Goal: Task Accomplishment & Management: Use online tool/utility

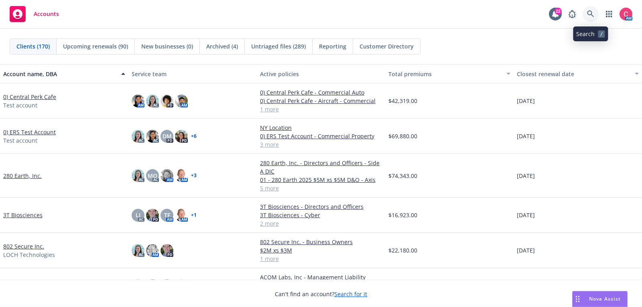
click at [590, 20] on link at bounding box center [591, 14] width 16 height 16
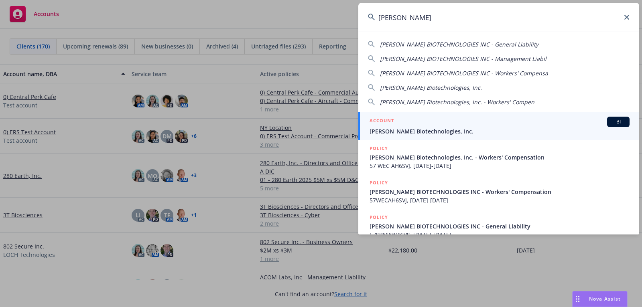
type input "weatherwax"
click at [511, 120] on div "ACCOUNT BI" at bounding box center [500, 122] width 260 height 10
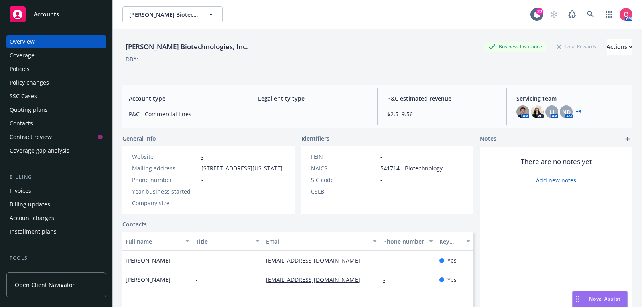
click at [27, 70] on div "Policies" at bounding box center [20, 69] width 20 height 13
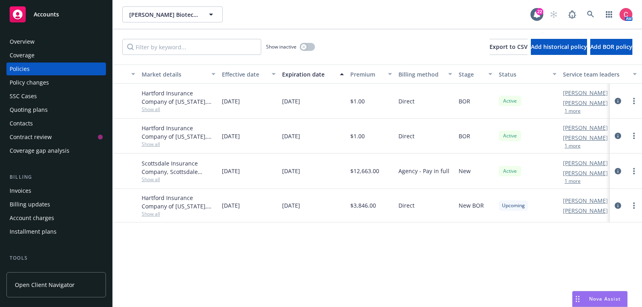
scroll to position [0, 245]
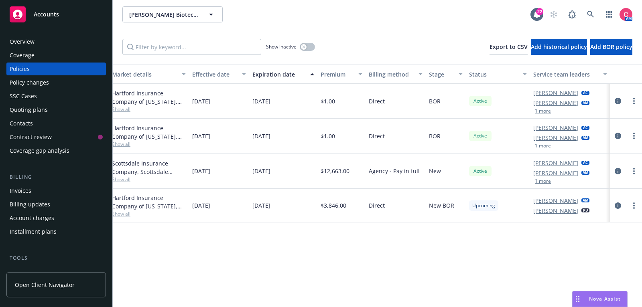
click at [537, 180] on button "1 more" at bounding box center [543, 181] width 16 height 5
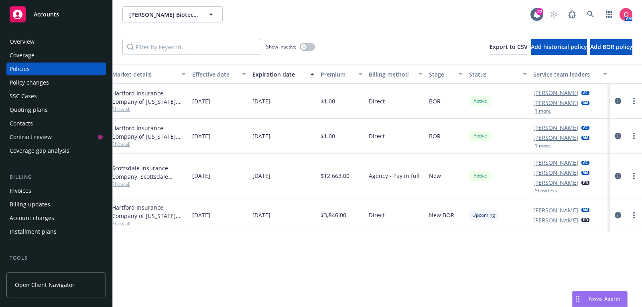
click at [552, 145] on div "1 more" at bounding box center [561, 146] width 56 height 5
click at [549, 146] on button "1 more" at bounding box center [543, 146] width 16 height 5
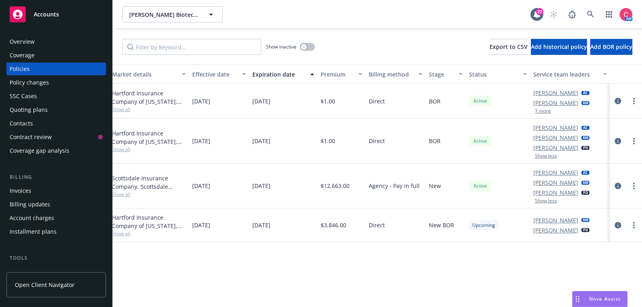
click at [542, 113] on button "1 more" at bounding box center [543, 111] width 16 height 5
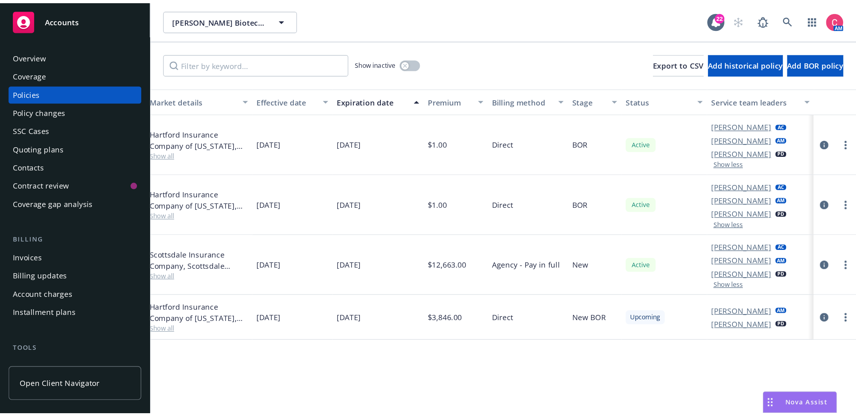
scroll to position [0, 0]
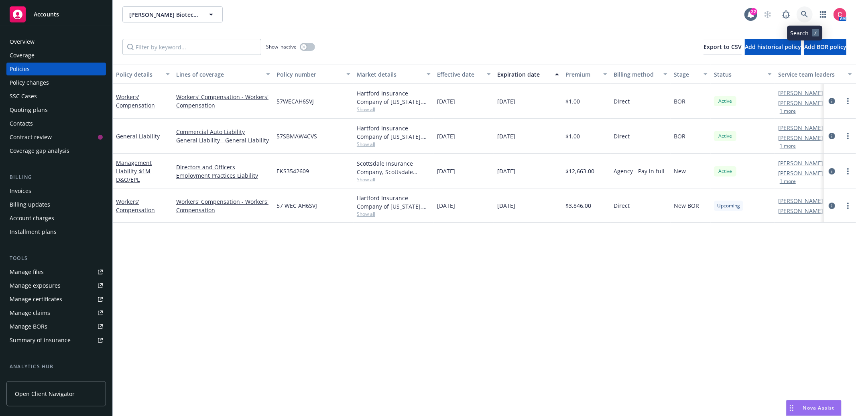
click at [642, 15] on icon at bounding box center [804, 14] width 7 height 7
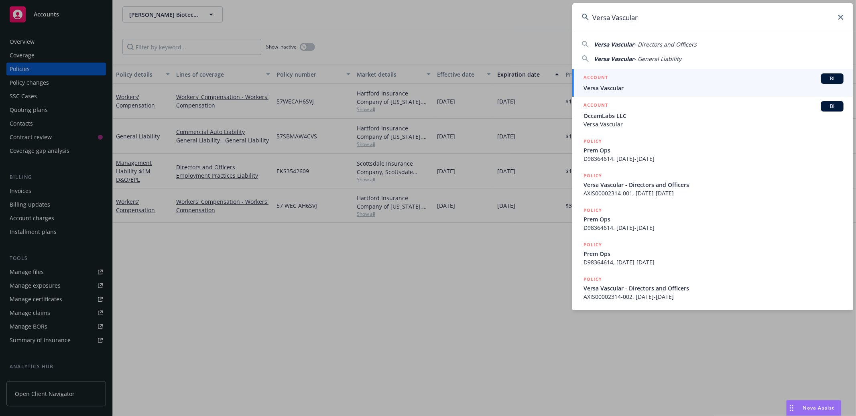
type input "Versa Vascular"
click at [642, 76] on div "ACCOUNT BI" at bounding box center [714, 78] width 260 height 10
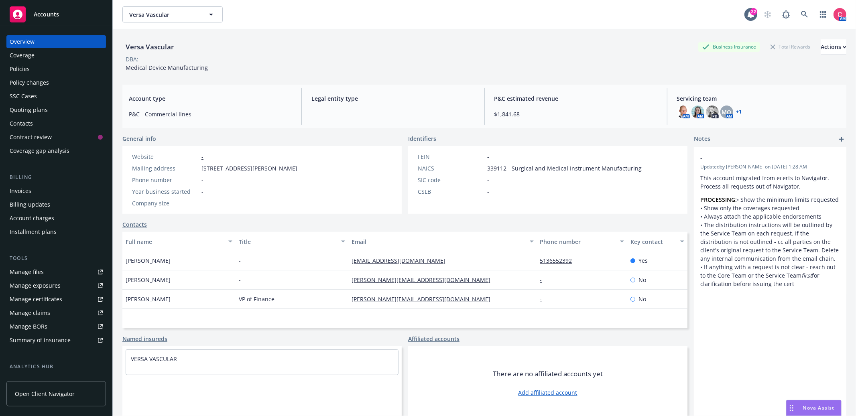
click at [16, 71] on div "Policies" at bounding box center [20, 69] width 20 height 13
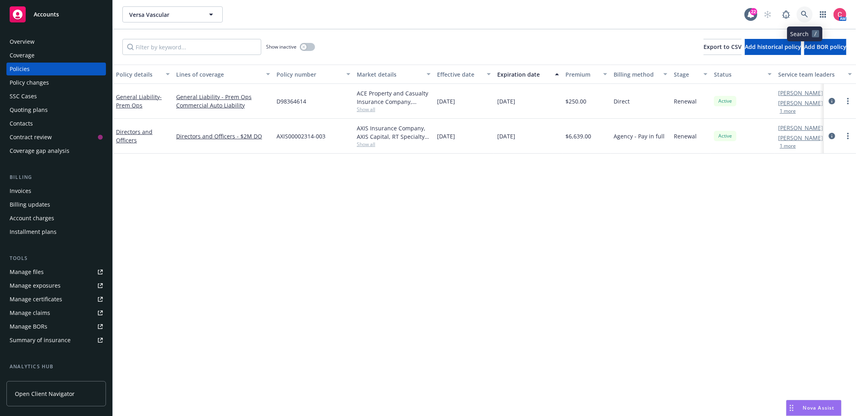
click at [642, 15] on icon at bounding box center [804, 14] width 7 height 7
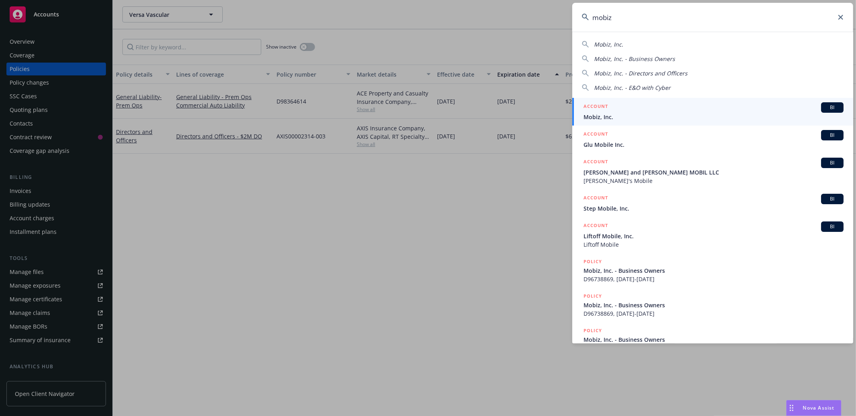
type input "mobiz"
click at [642, 110] on div "ACCOUNT BI" at bounding box center [714, 107] width 260 height 10
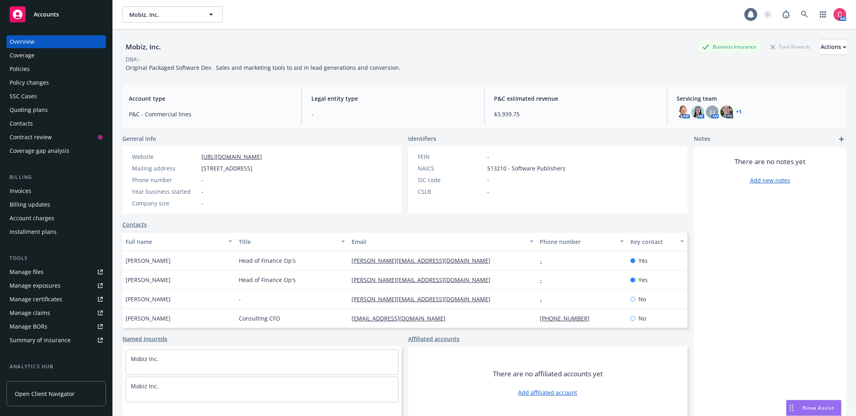
click at [33, 71] on div "Policies" at bounding box center [56, 69] width 93 height 13
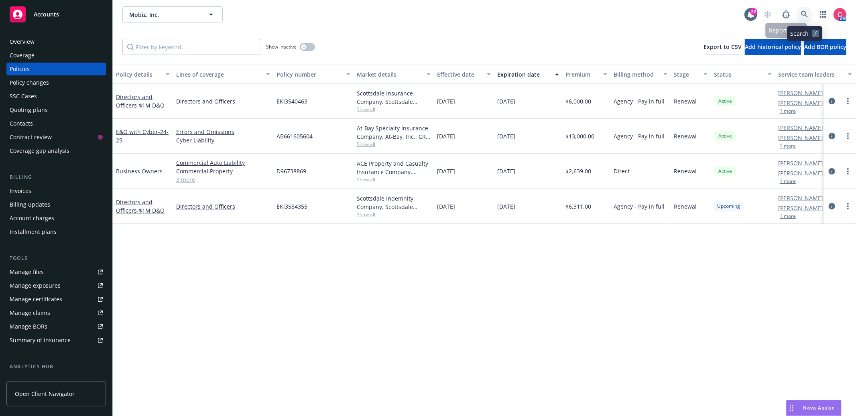
click at [642, 14] on link at bounding box center [805, 14] width 16 height 16
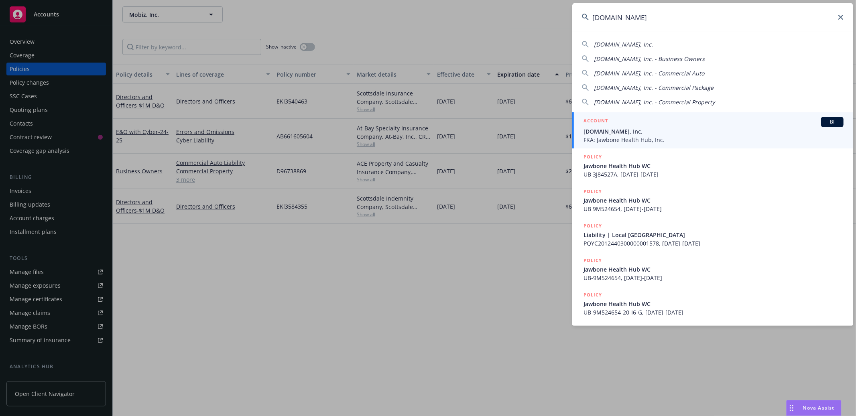
type input "all.health"
click at [642, 126] on div "ACCOUNT BI" at bounding box center [714, 122] width 260 height 10
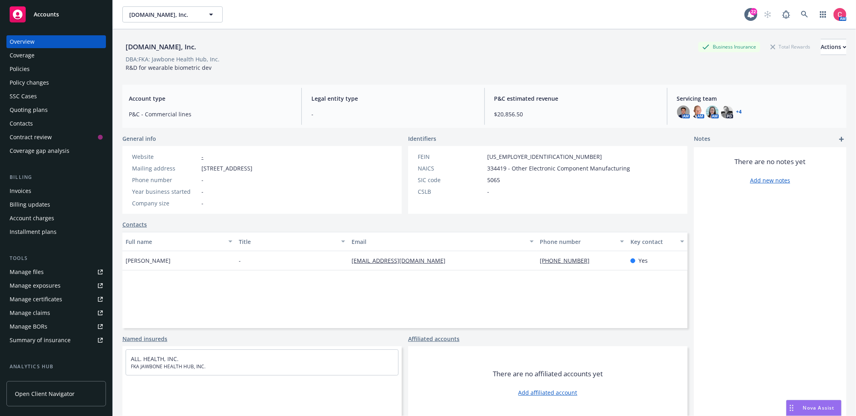
click at [46, 105] on div "Quoting plans" at bounding box center [56, 110] width 93 height 13
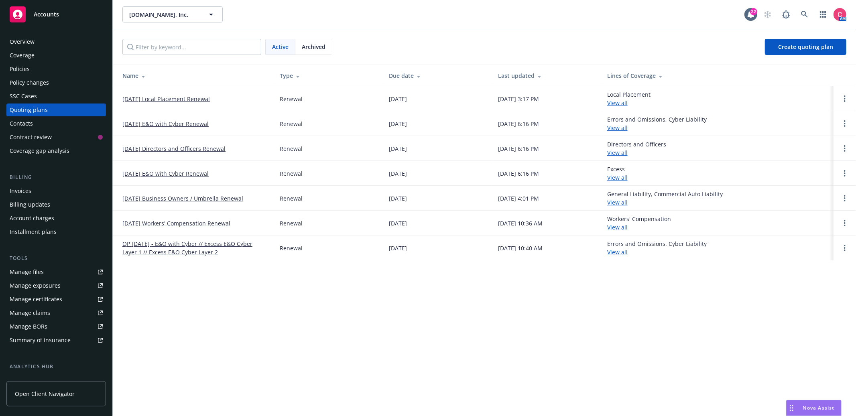
click at [59, 68] on div "Policies" at bounding box center [56, 69] width 93 height 13
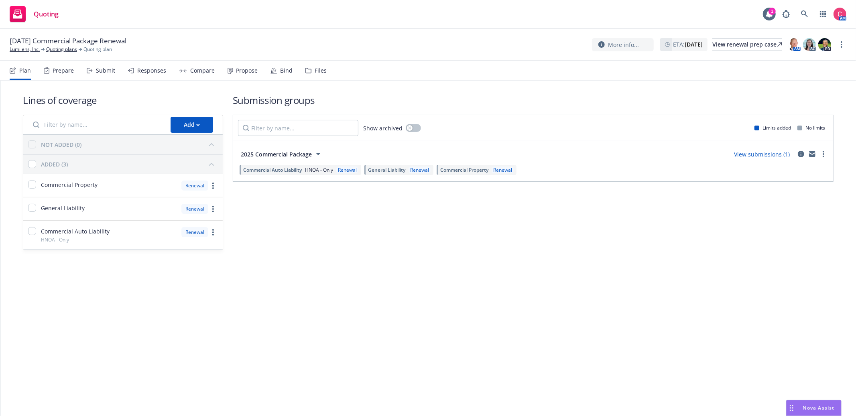
click at [316, 65] on div "Files" at bounding box center [315, 70] width 21 height 19
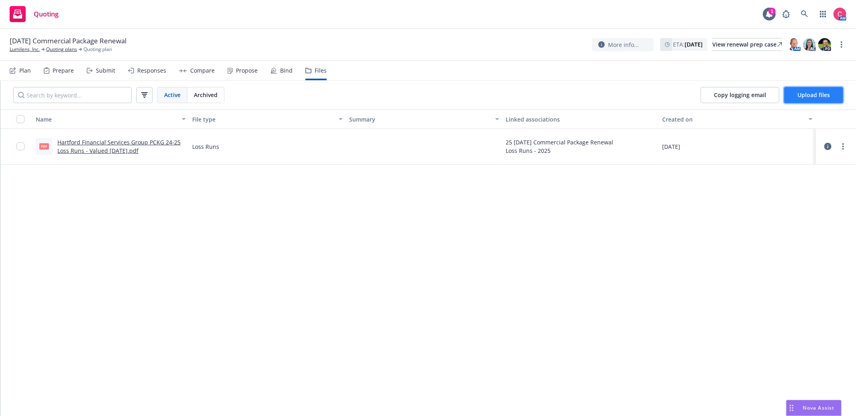
click at [840, 99] on button "Upload files" at bounding box center [813, 95] width 59 height 16
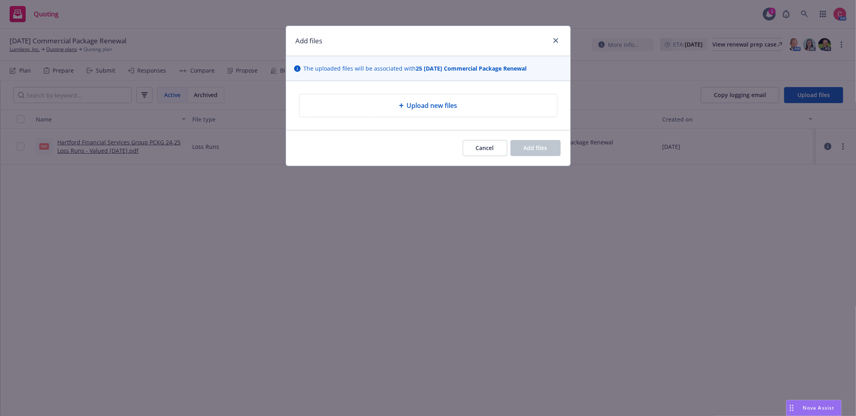
click at [482, 108] on div "Upload new files" at bounding box center [428, 106] width 245 height 10
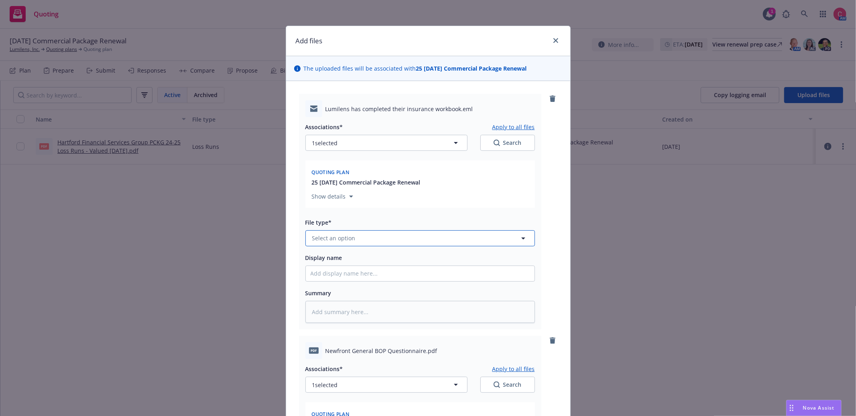
click at [458, 236] on button "Select an option" at bounding box center [420, 238] width 230 height 16
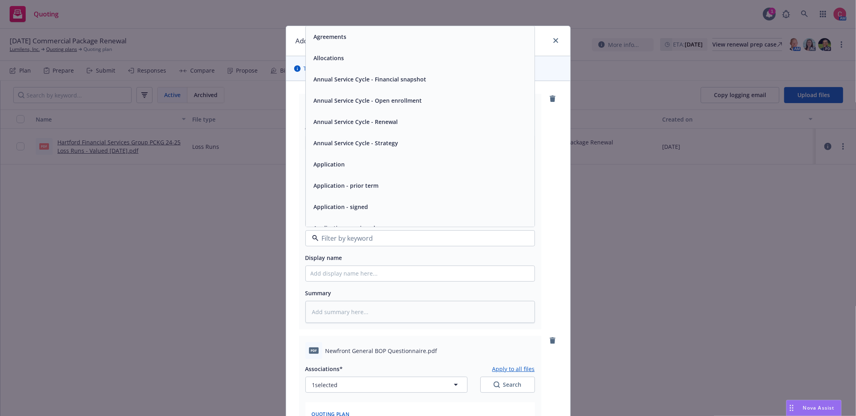
click at [548, 187] on div "Lumilens has completed their insurance workbook.eml Associations* Apply to all …" at bounding box center [428, 212] width 259 height 236
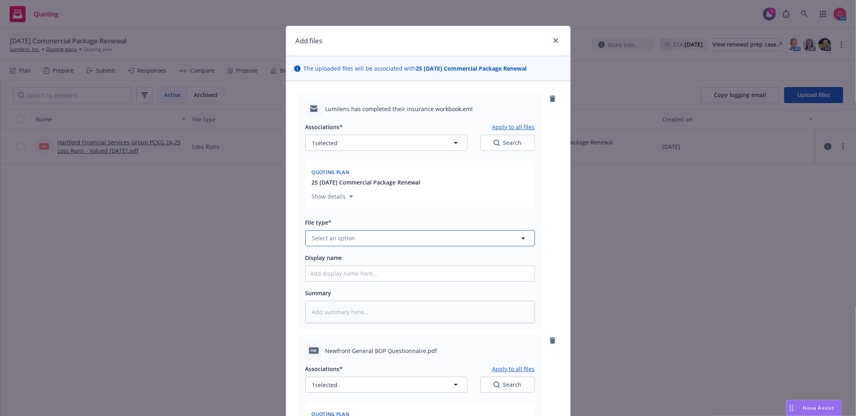
click at [404, 242] on button "Select an option" at bounding box center [420, 238] width 230 height 16
type input "work"
click at [405, 195] on div "Workbook" at bounding box center [420, 195] width 219 height 12
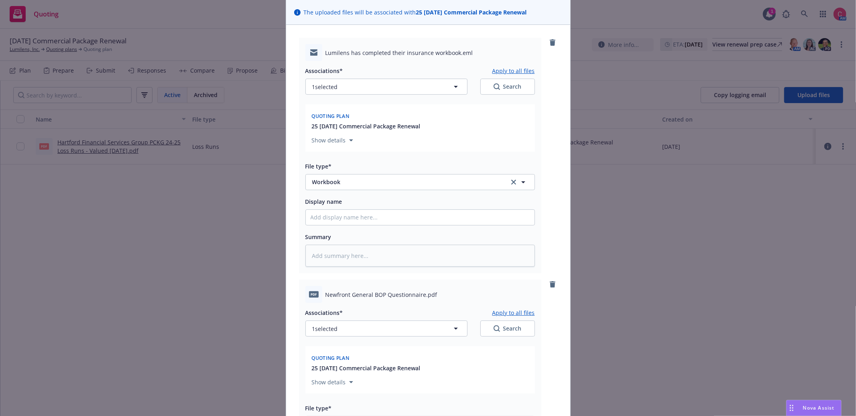
scroll to position [58, 0]
click at [392, 213] on input "Display name" at bounding box center [420, 215] width 229 height 15
type textarea "x"
type input "["
type textarea "x"
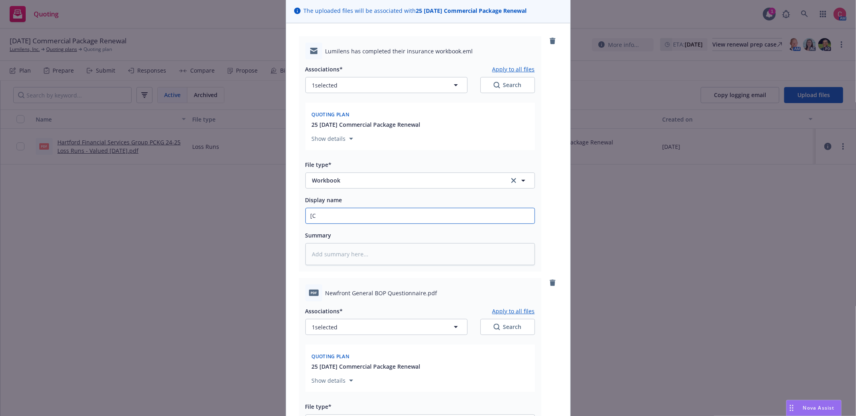
type input "[CO"
type textarea "x"
type input "[COM"
type textarea "x"
type input "[COMP"
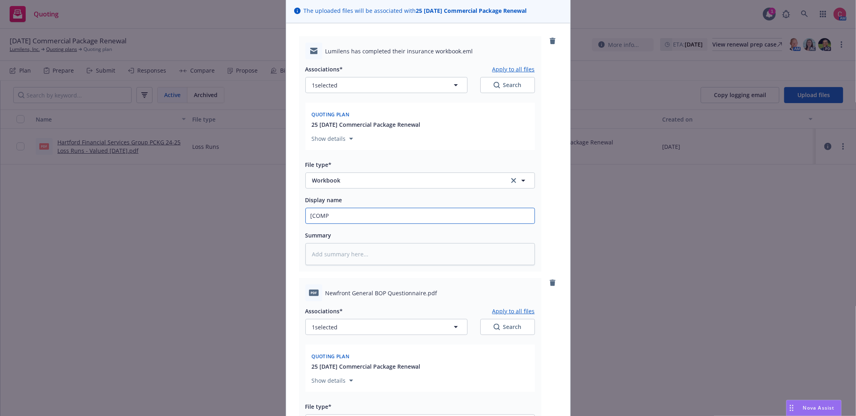
type textarea "x"
type input "[COMPLE"
type textarea "x"
type input "[COMPLET"
type textarea "x"
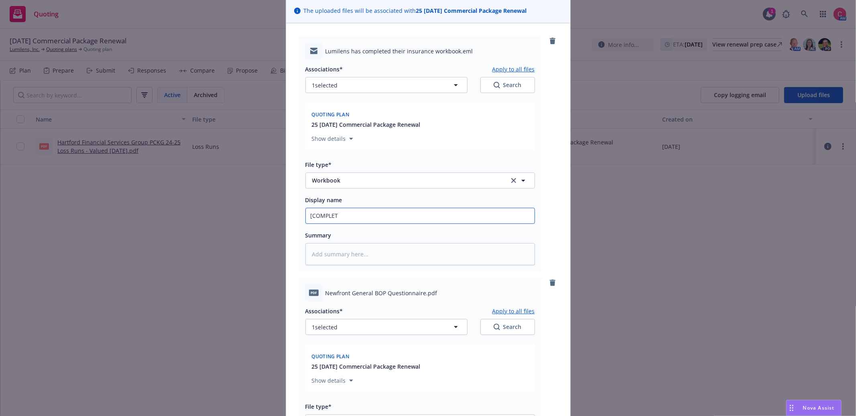
type input "[COMPLETE"
type textarea "x"
type input "[COMPLETED"
type textarea "x"
type input "[COMPLETED]"
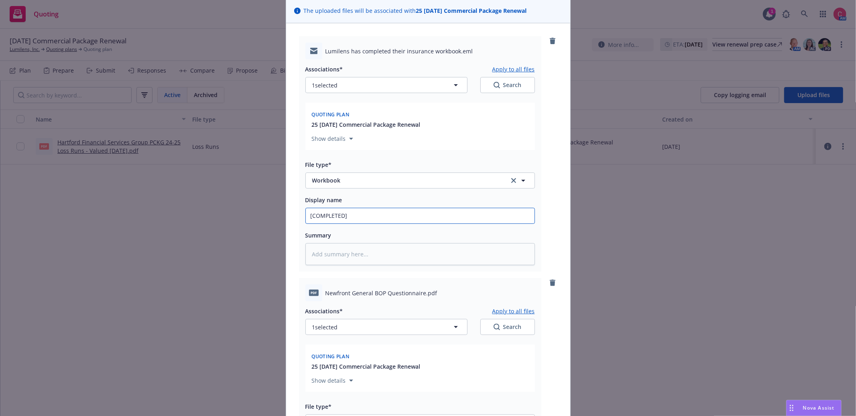
type textarea "x"
type input "[COMPLETED]"
type textarea "x"
type input "[COMPLETED] 2"
type textarea "x"
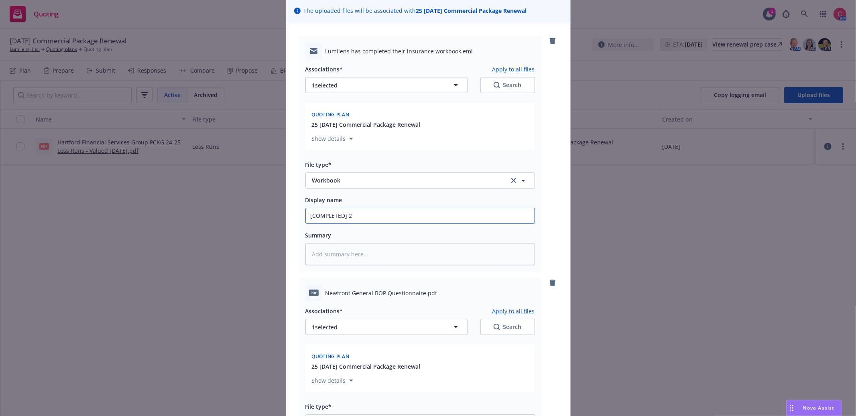
type input "[COMPLETED] 25"
type textarea "x"
type input "[COMPLETED] 25"
type textarea "x"
type input "[COMPLETED] 25 I"
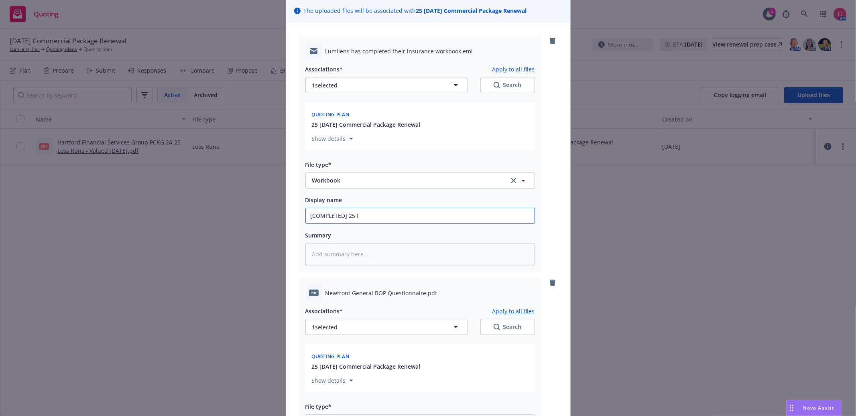
type textarea "x"
type input "[COMPLETED] 25 In"
type textarea "x"
type input "[COMPLETED] 25 Ind"
type textarea "x"
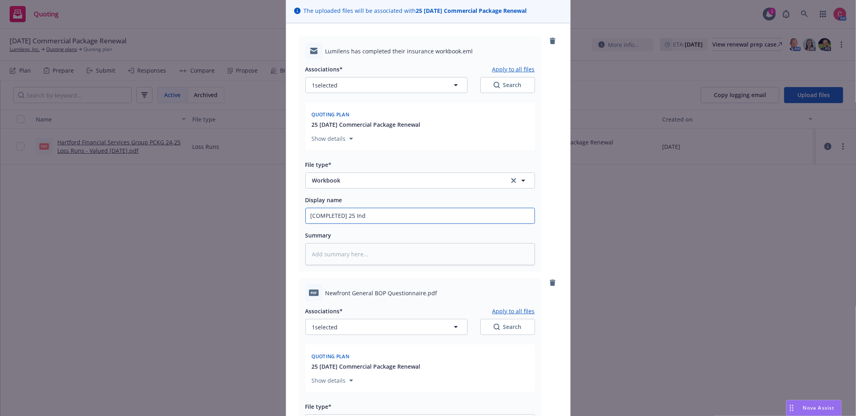
type input "[COMPLETED] 25 Indi"
type textarea "x"
type input "[COMPLETED] 25 Indio"
type textarea "x"
type input "[COMPLETED] 25 Indio"
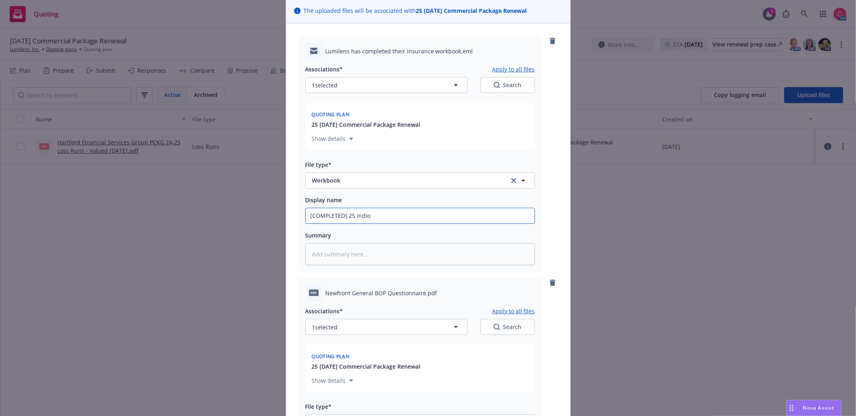
type textarea "x"
type input "[COMPLETED] 25 Indio W"
type textarea "x"
type input "[COMPLETED] 25 Indio Wo"
type textarea "x"
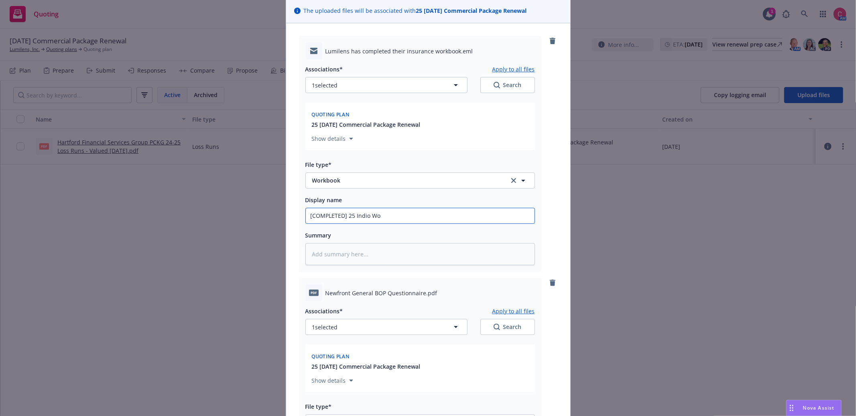
type input "[COMPLETED] 25 Indio Wor"
type textarea "x"
type input "[COMPLETED] 25 Indio Work"
type textarea "x"
type input "[COMPLETED] 25 Indio Worke"
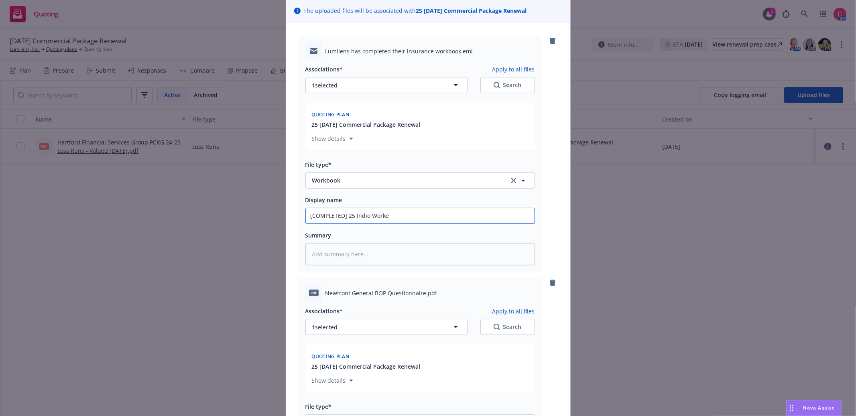
type textarea "x"
type input "[COMPLETED] 25 Indio Work"
type textarea "x"
type input "[COMPLETED] 25 Indio Workb"
type textarea "x"
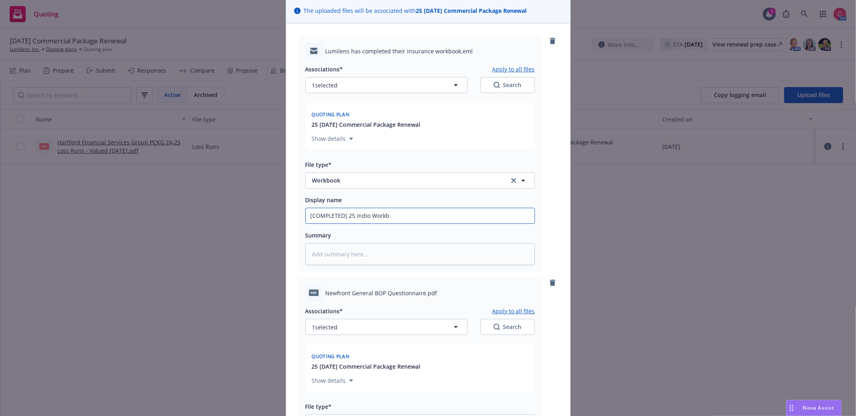
type input "[COMPLETED] 25 Indio Workbo"
type textarea "x"
type input "[COMPLETED] 25 Indio Workboo"
type textarea "x"
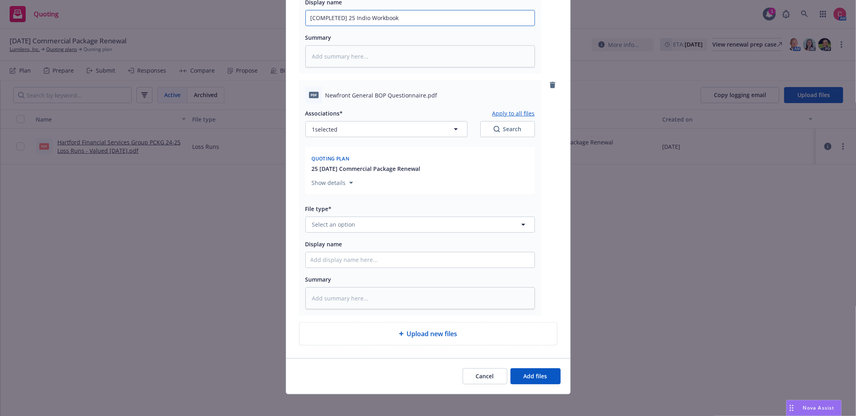
scroll to position [261, 0]
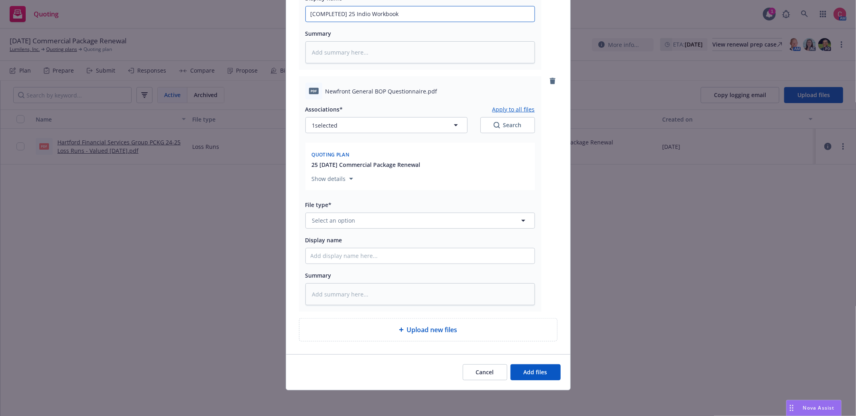
type input "[COMPLETED] 25 Indio Workbook"
click at [342, 221] on span "Select an option" at bounding box center [333, 220] width 43 height 8
type input "app"
click at [351, 153] on span "Application - signed" at bounding box center [341, 156] width 55 height 8
click at [348, 22] on input "Display name" at bounding box center [420, 13] width 229 height 15
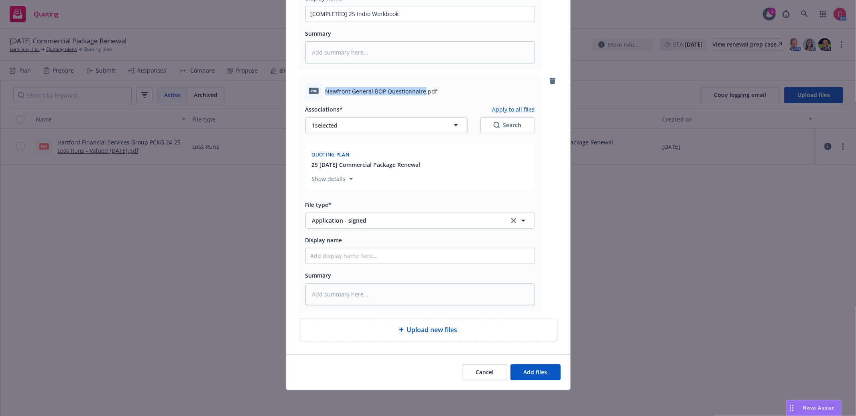
drag, startPoint x: 325, startPoint y: 90, endPoint x: 425, endPoint y: 89, distance: 99.5
click at [425, 89] on span "Newfront General BOP Questionnaire.pdf" at bounding box center [382, 91] width 112 height 8
copy span "Newfront General BOP Questionnaire"
click at [367, 266] on div "Associations* Apply to all files 1 selected Search Quoting plan 25 [DATE] Comme…" at bounding box center [420, 203] width 230 height 206
click at [367, 22] on input "Display name" at bounding box center [420, 13] width 229 height 15
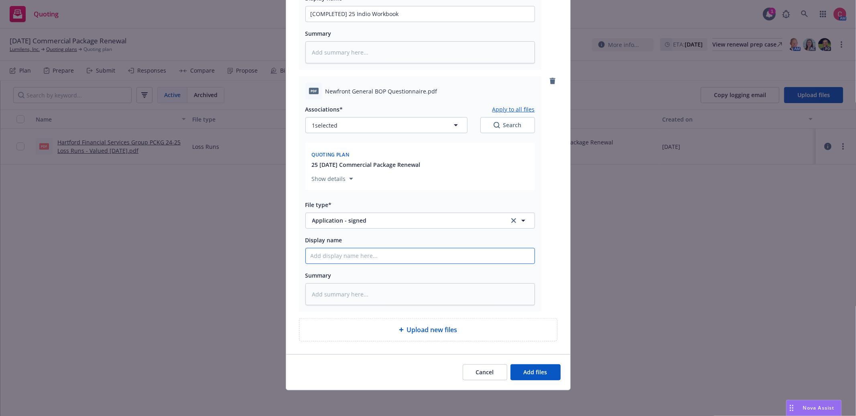
type textarea "x"
type input "["
type textarea "x"
type input "[C"
type textarea "x"
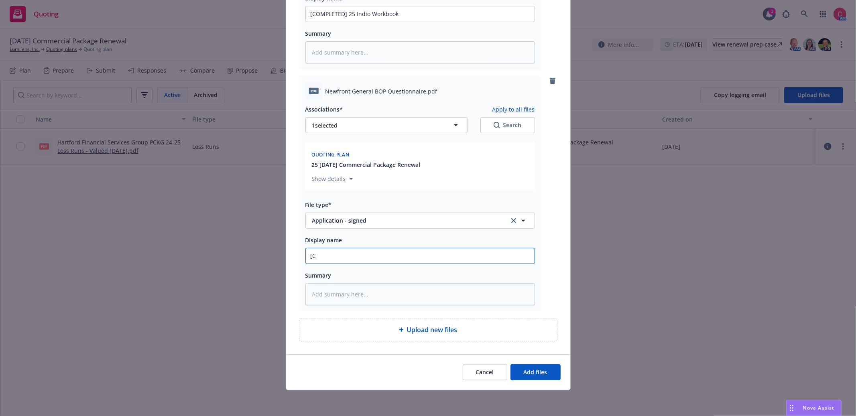
type input "[CO"
type textarea "x"
type input "[COM"
type textarea "x"
type input "[COMP"
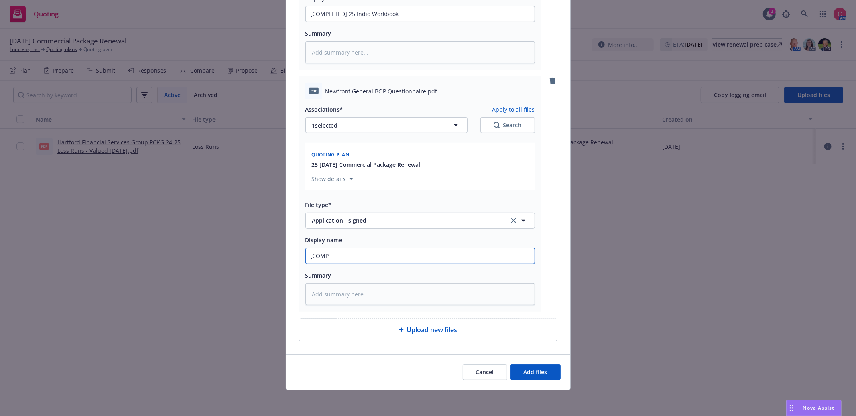
type textarea "x"
type input "[COMPL"
type textarea "x"
type input "[COMPLET"
type textarea "x"
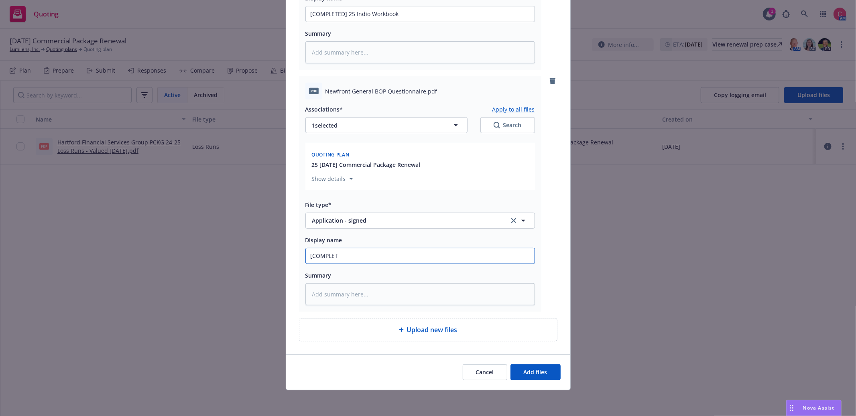
type input "[COMPLETE"
type textarea "x"
type input "[COMPLETED"
type textarea "x"
type input "[COMPLETED]"
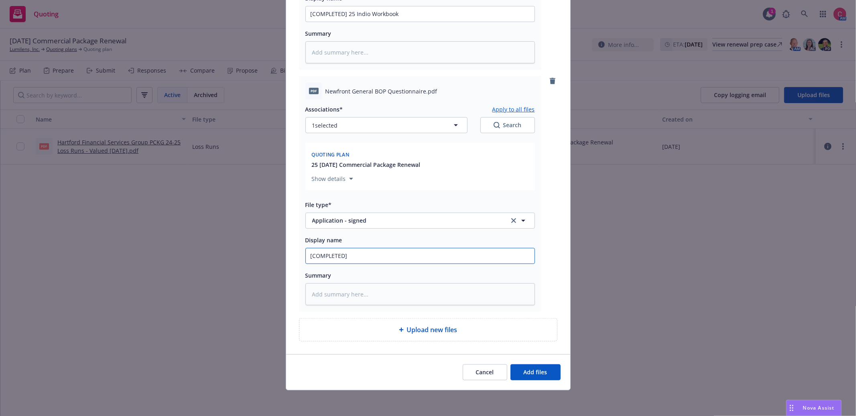
type textarea "x"
type input "[COMPLETED]"
type textarea "x"
type input "[COMPLETED] 2"
type textarea "x"
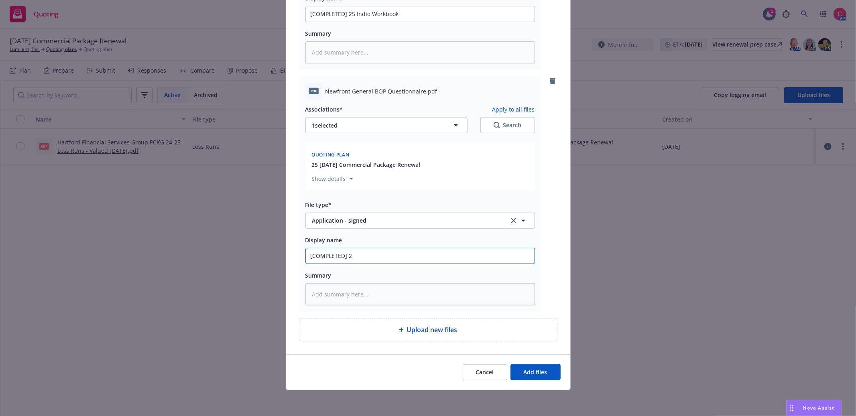
type input "[COMPLETED] 25"
type textarea "x"
type input "[COMPLETED] 25"
paste input "Newfront General BOP Questionnaire"
type textarea "x"
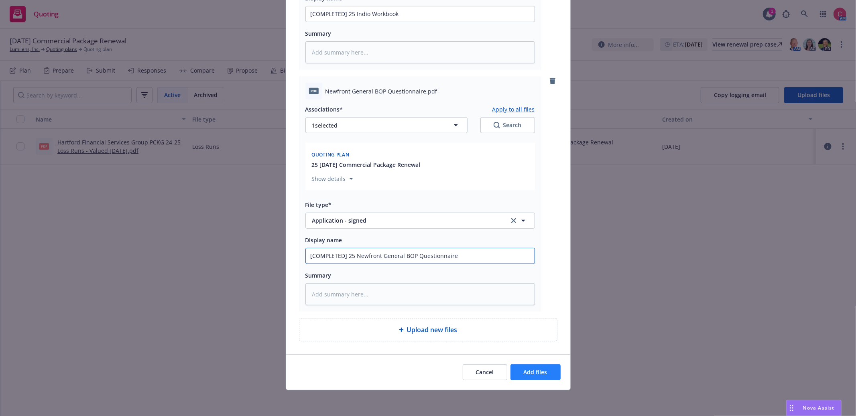
type input "[COMPLETED] 25 Newfront General BOP Questionnaire"
click at [522, 372] on button "Add files" at bounding box center [536, 372] width 50 height 16
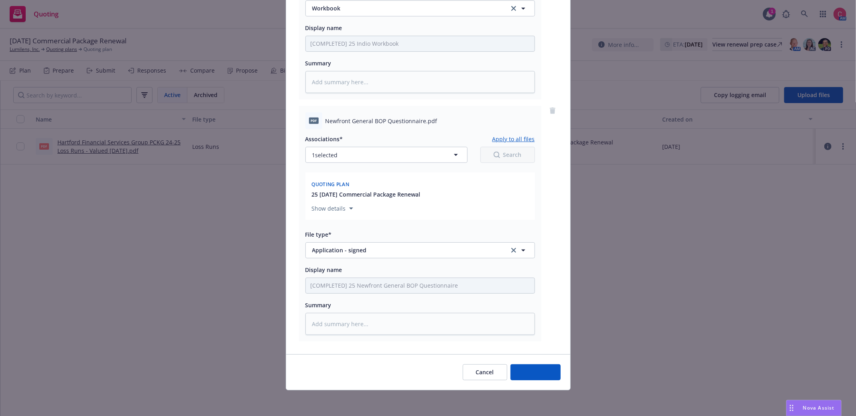
type textarea "x"
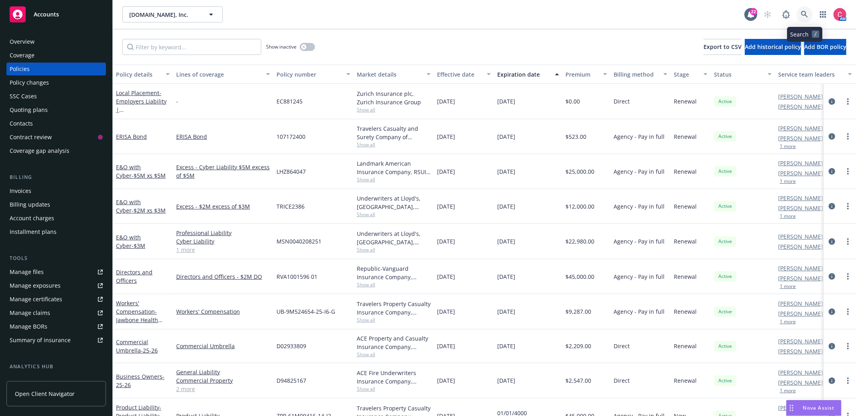
click at [808, 16] on icon at bounding box center [804, 14] width 7 height 7
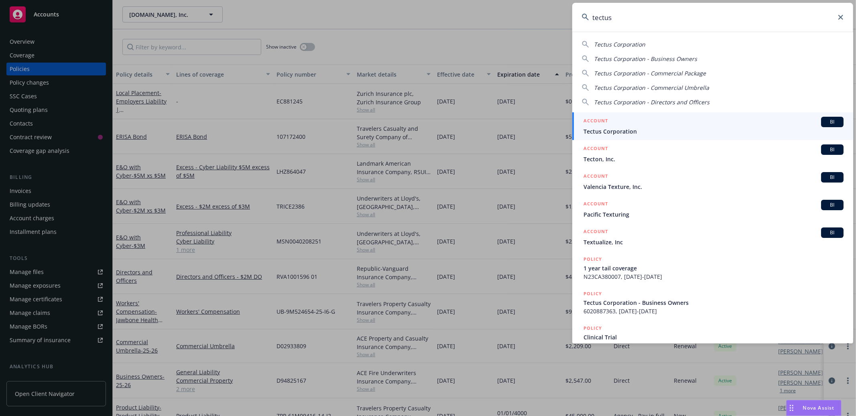
type input "tectus"
click at [691, 128] on span "Tectus Corporation" at bounding box center [714, 131] width 260 height 8
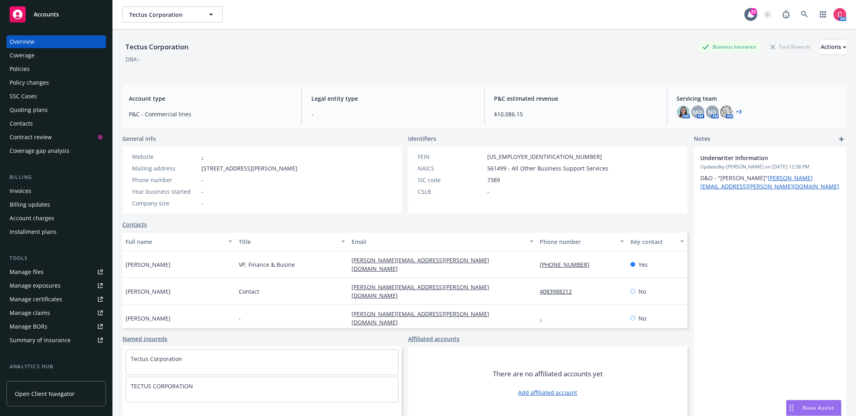
click at [27, 69] on div "Policies" at bounding box center [20, 69] width 20 height 13
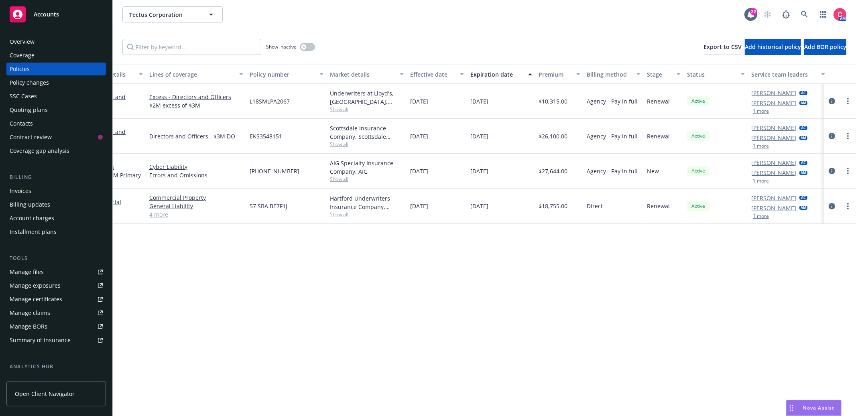
scroll to position [0, 31]
